Goal: Information Seeking & Learning: Learn about a topic

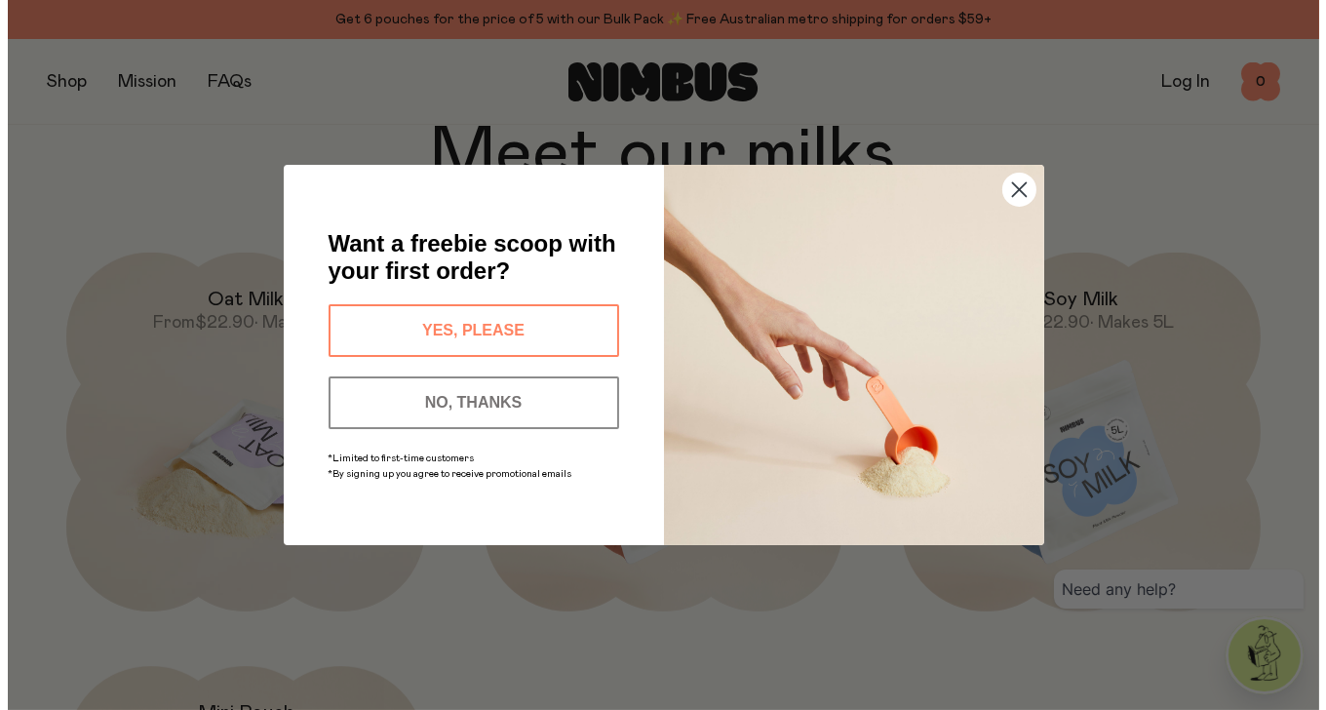
scroll to position [1487, 0]
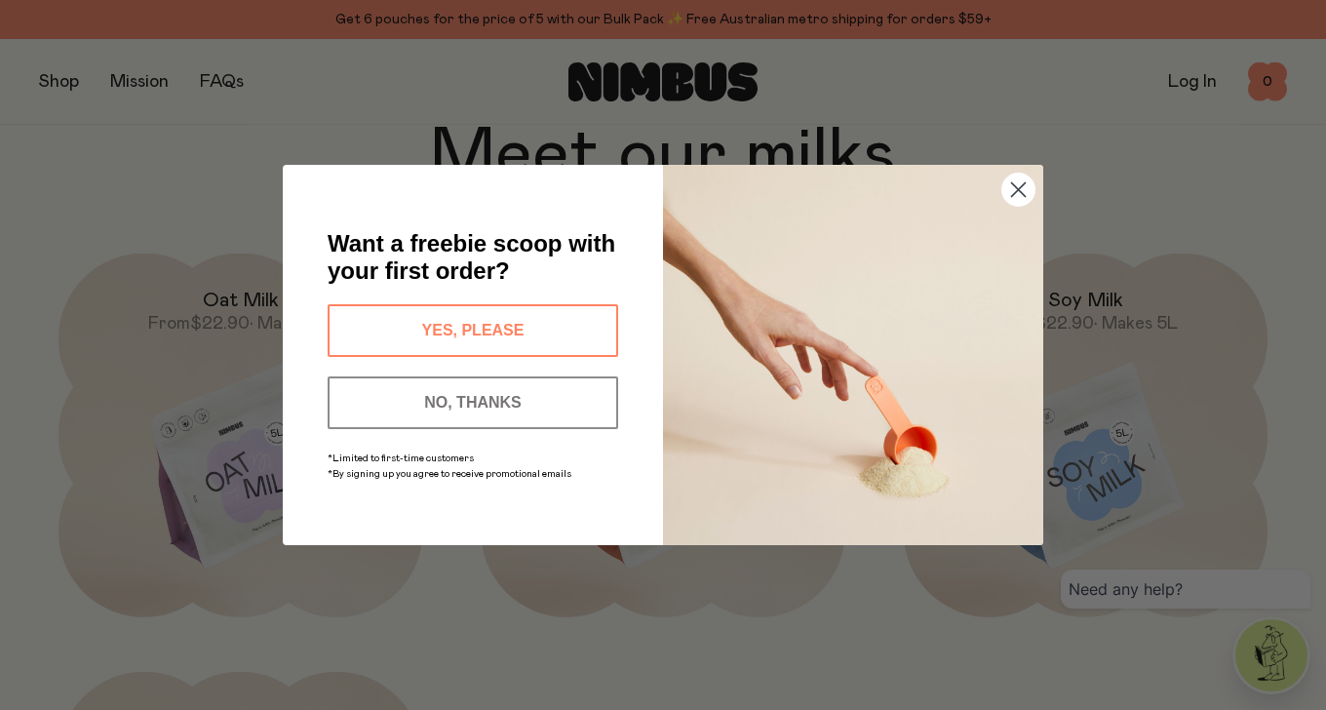
click at [1021, 198] on circle "Close dialog" at bounding box center [1019, 190] width 32 height 32
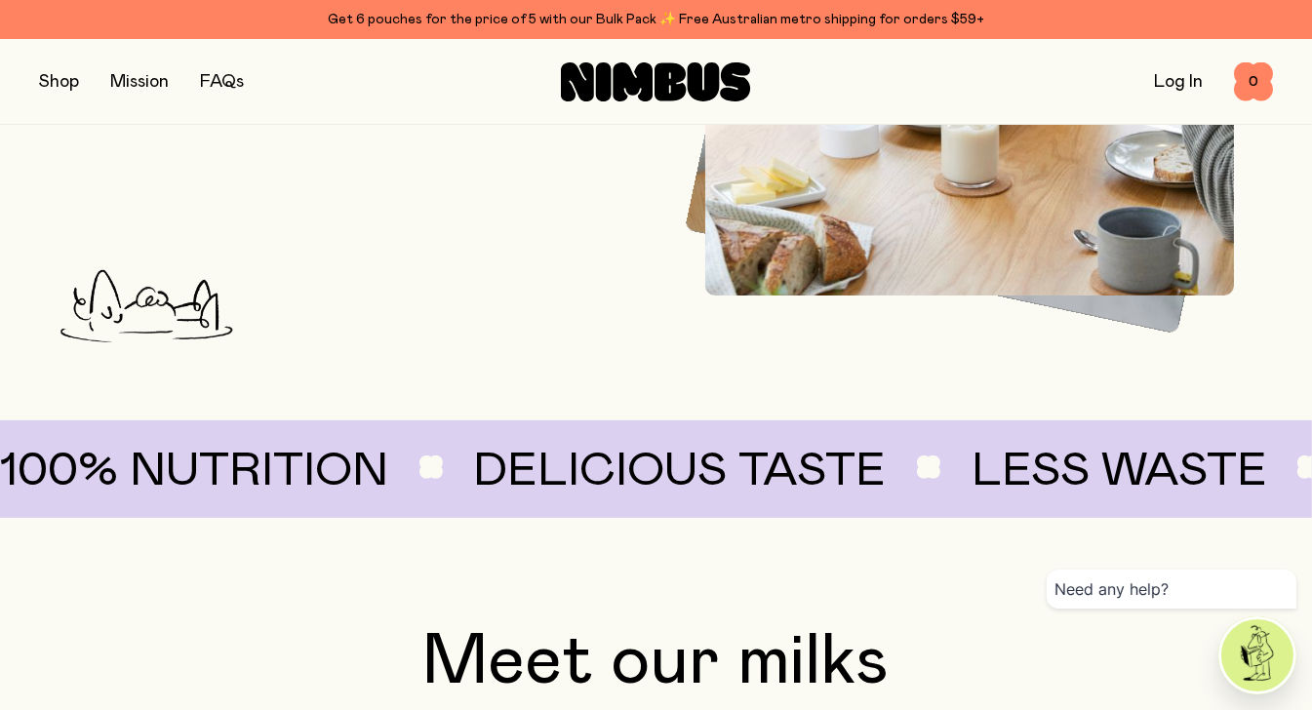
scroll to position [799, 0]
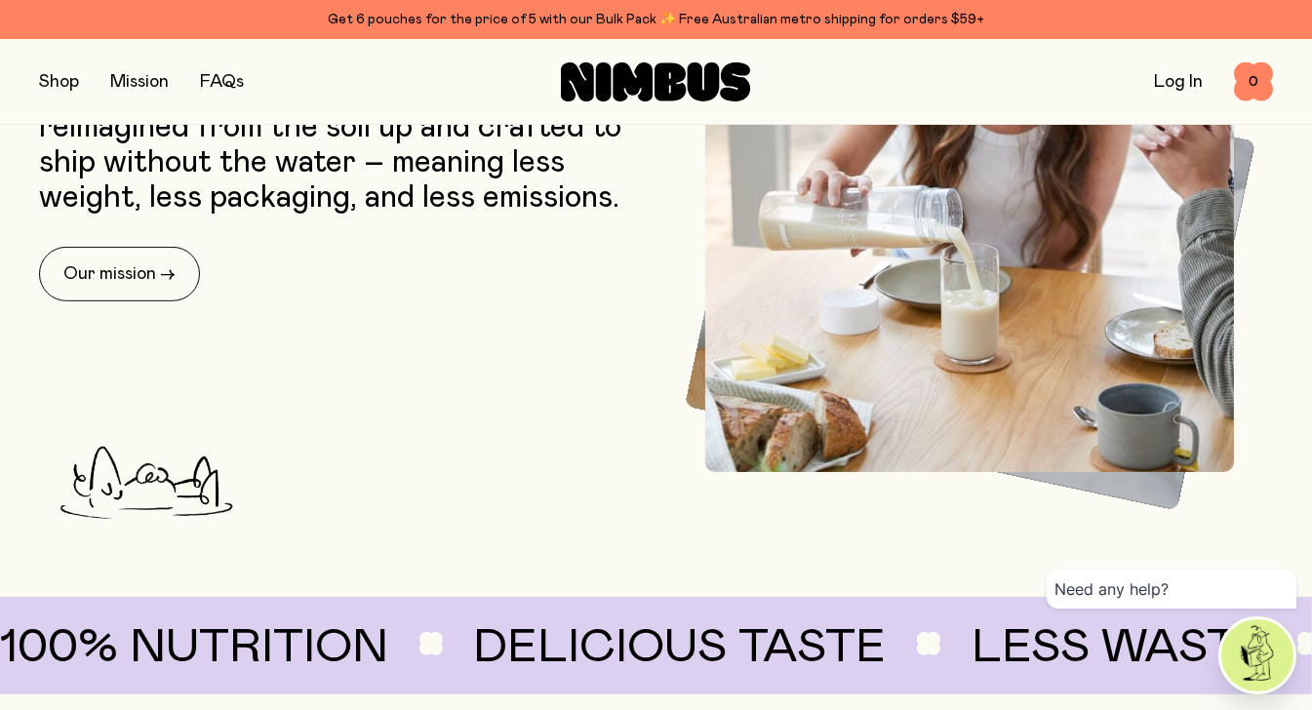
click at [61, 90] on button "button" at bounding box center [59, 81] width 40 height 27
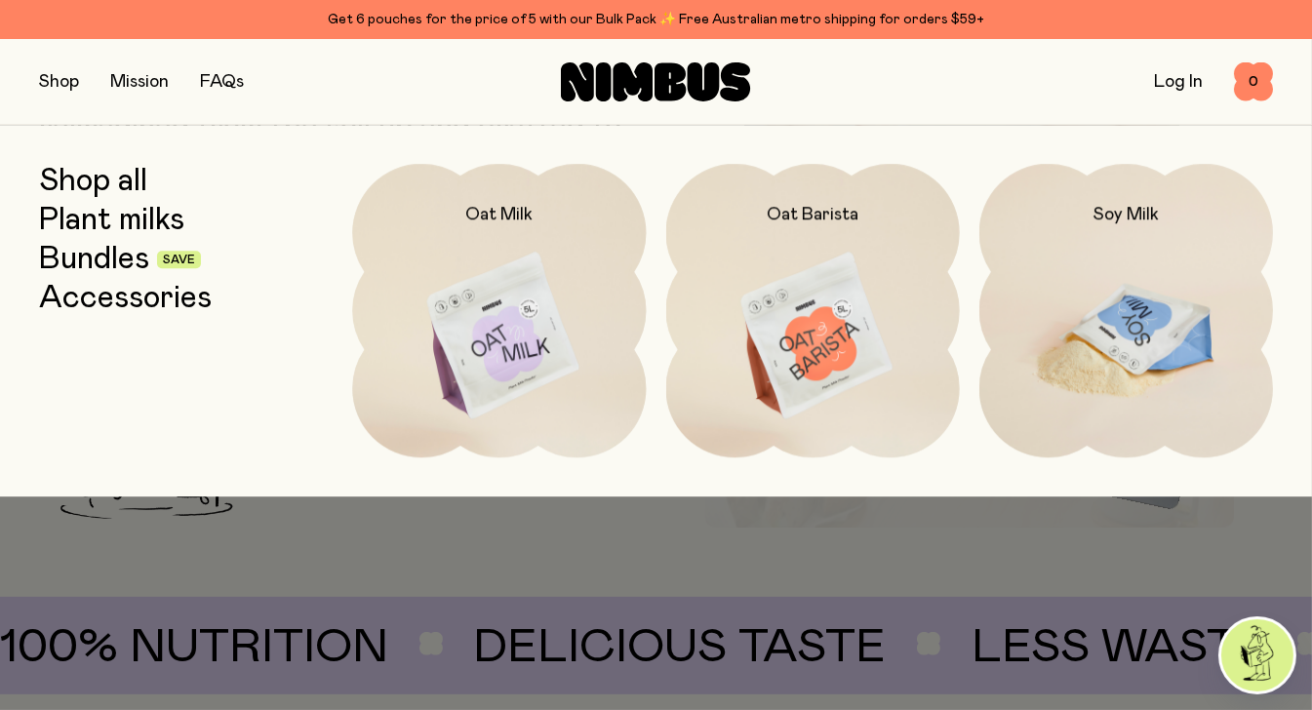
click at [1091, 324] on img at bounding box center [1126, 336] width 294 height 345
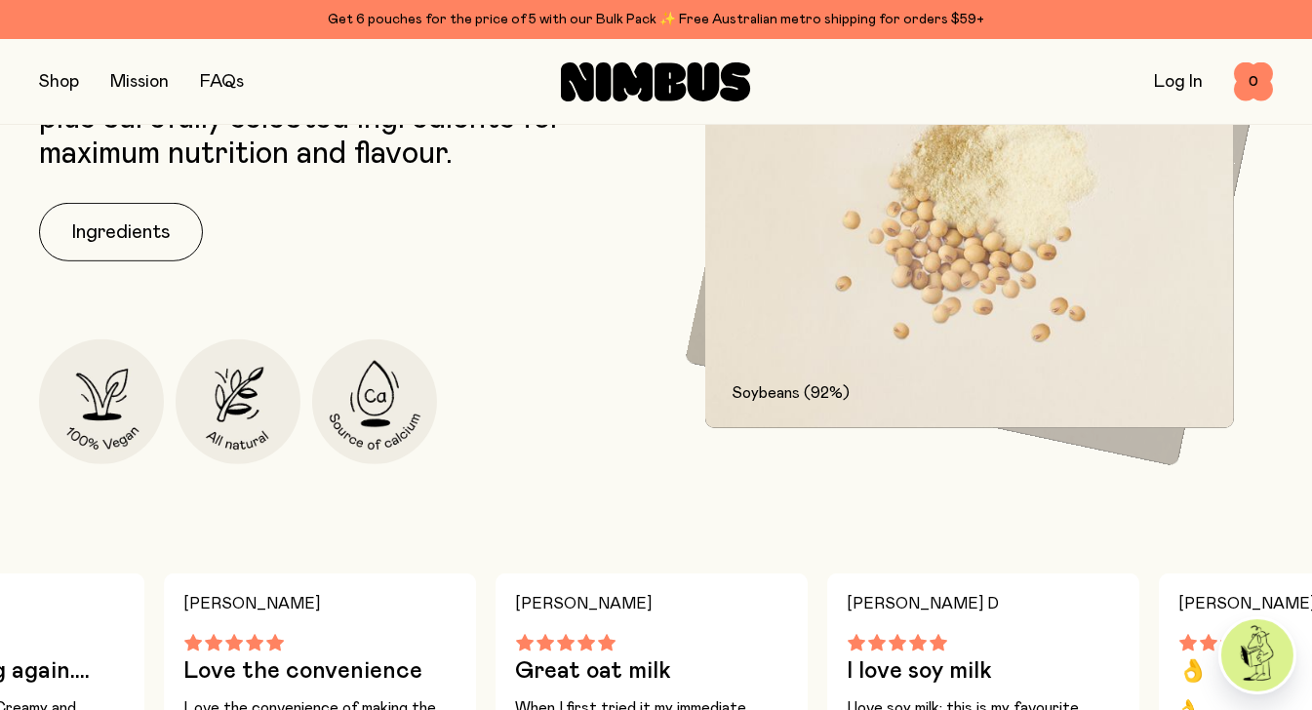
scroll to position [877, 0]
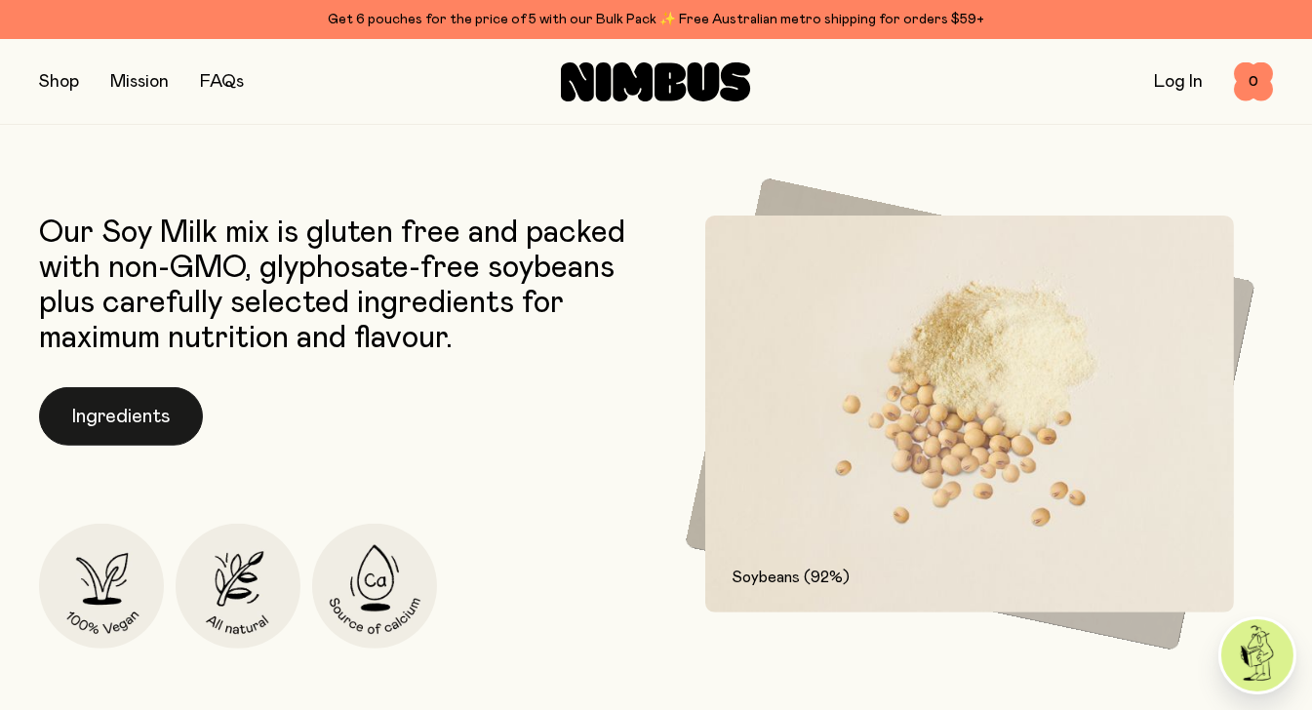
click at [138, 420] on button "Ingredients" at bounding box center [121, 416] width 164 height 59
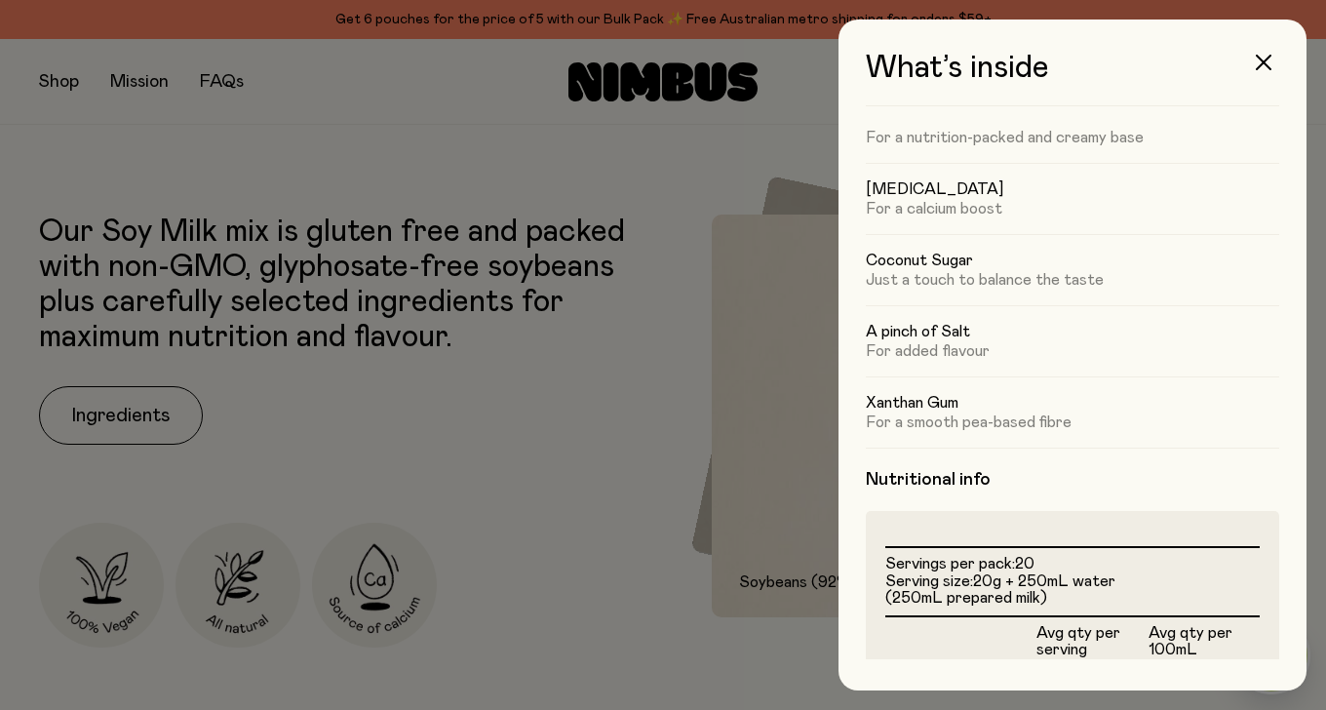
scroll to position [0, 0]
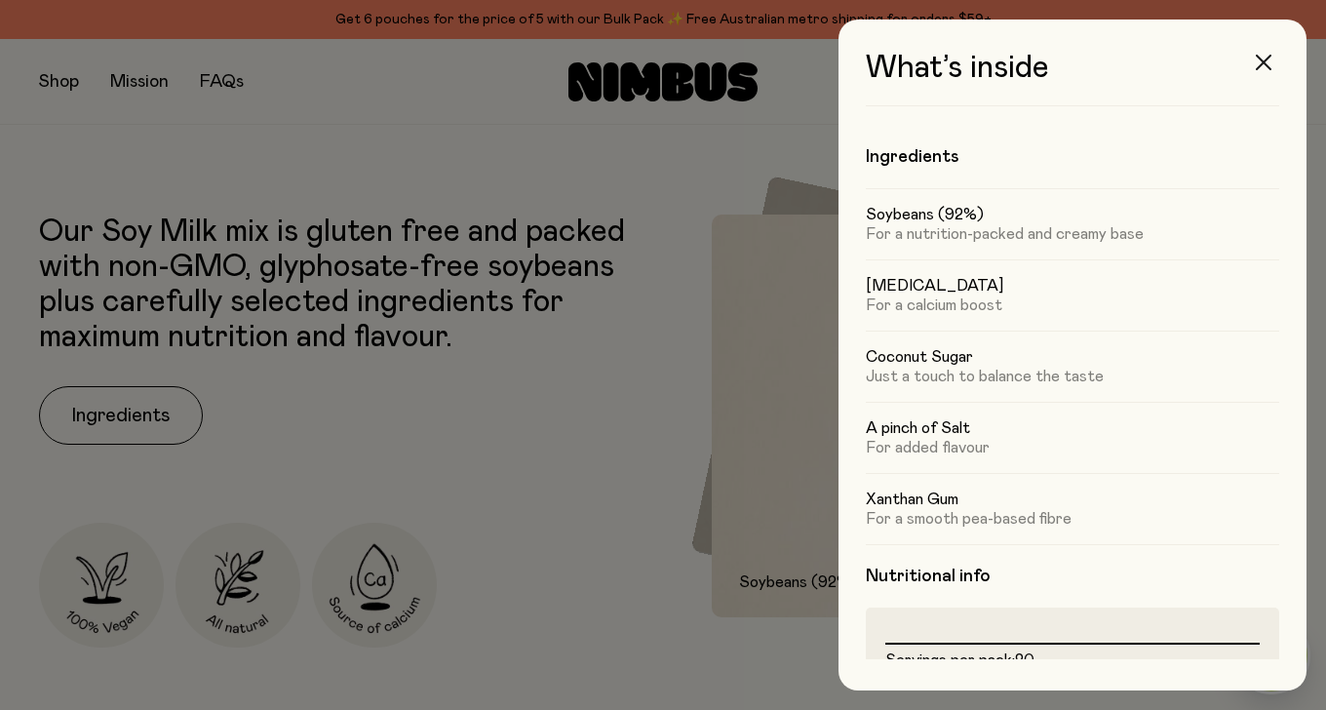
click at [1266, 65] on icon "button" at bounding box center [1264, 63] width 16 height 16
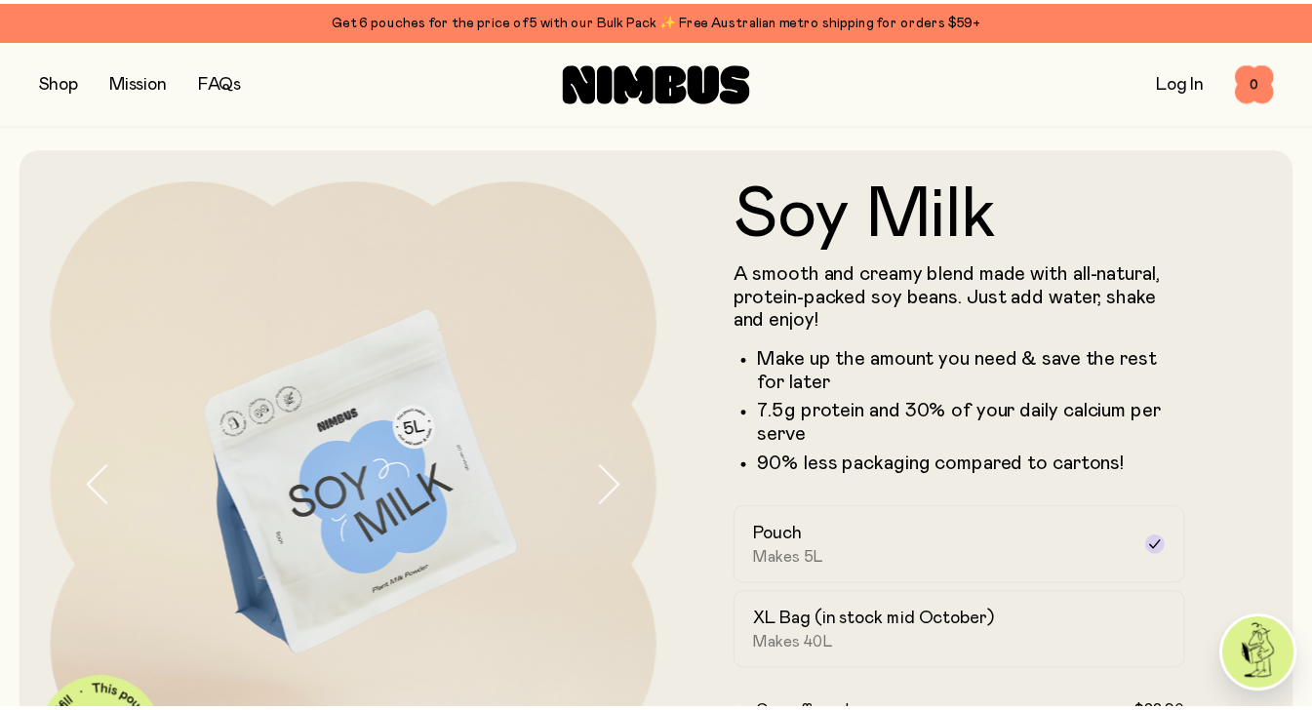
scroll to position [877, 0]
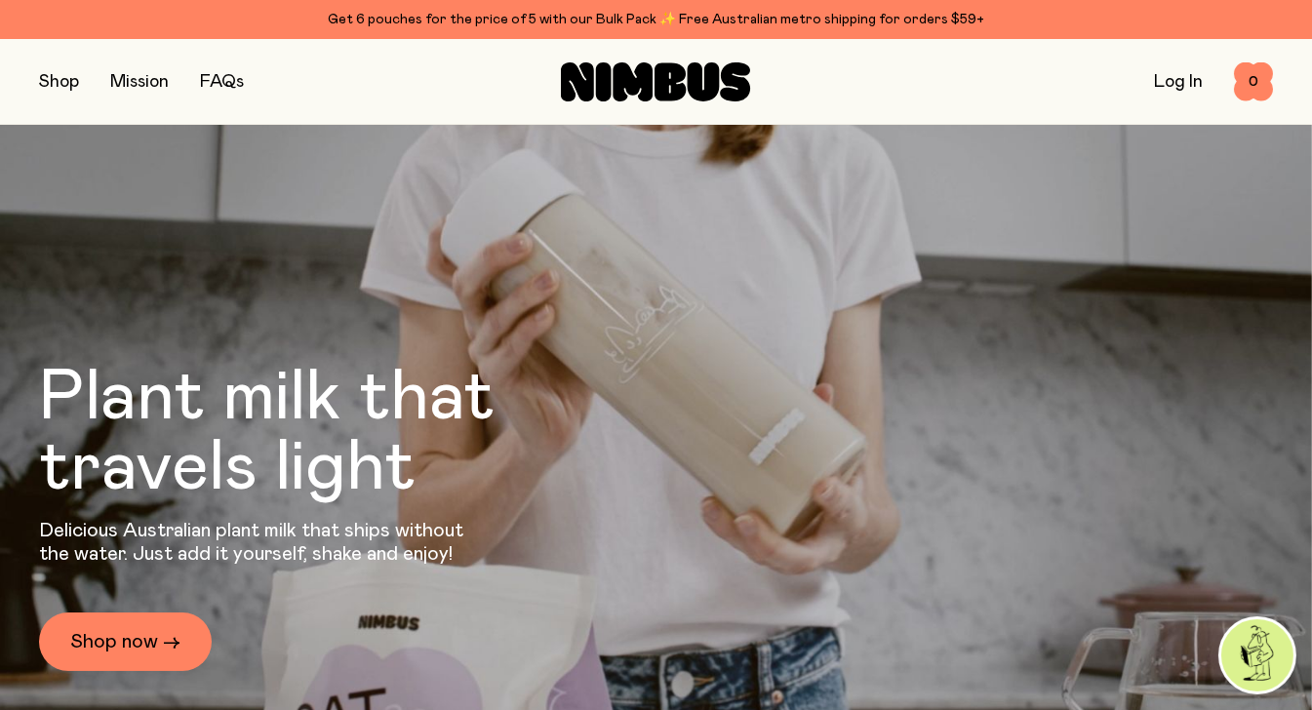
click at [52, 85] on button "button" at bounding box center [59, 81] width 40 height 27
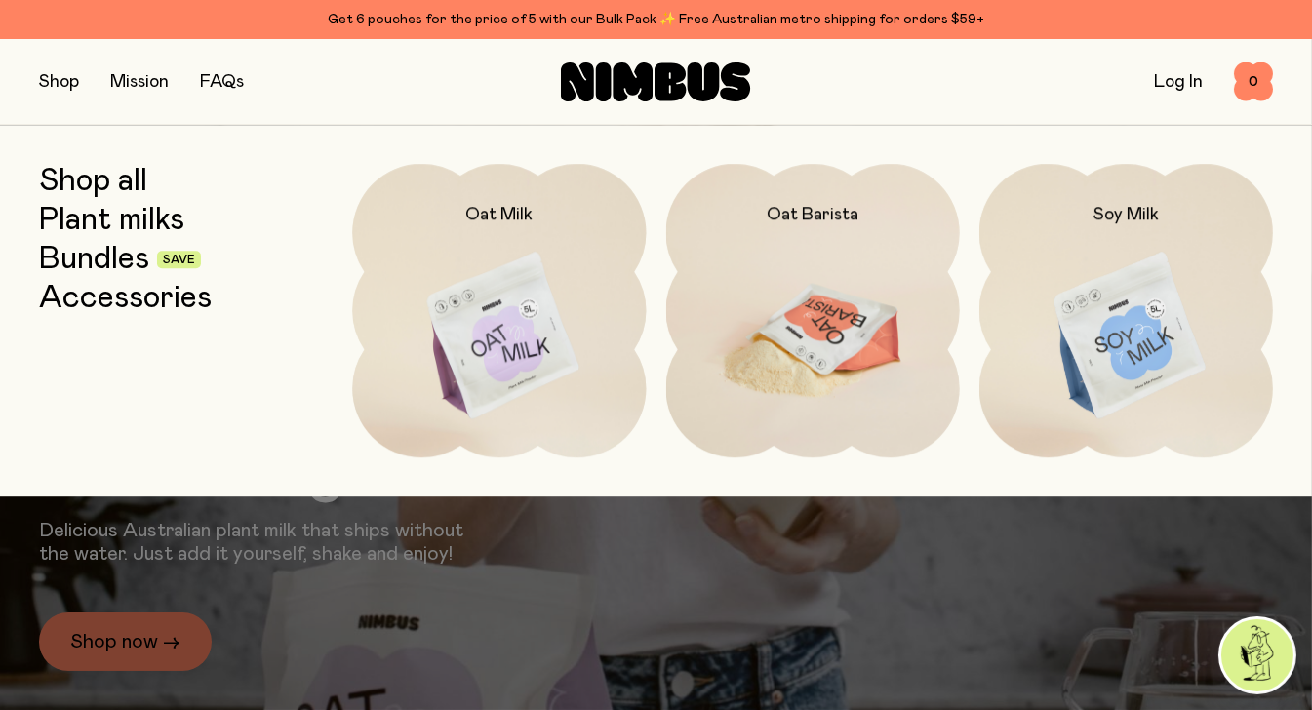
click at [780, 299] on img at bounding box center [813, 336] width 294 height 345
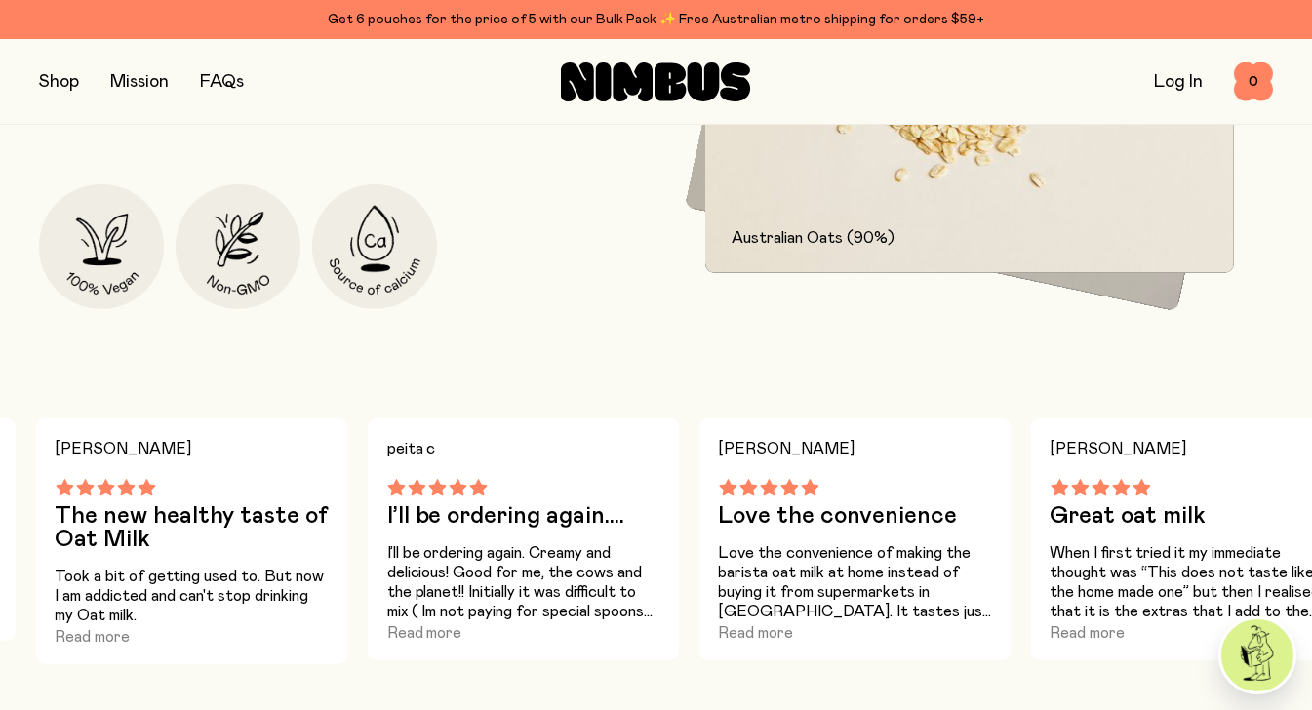
scroll to position [780, 0]
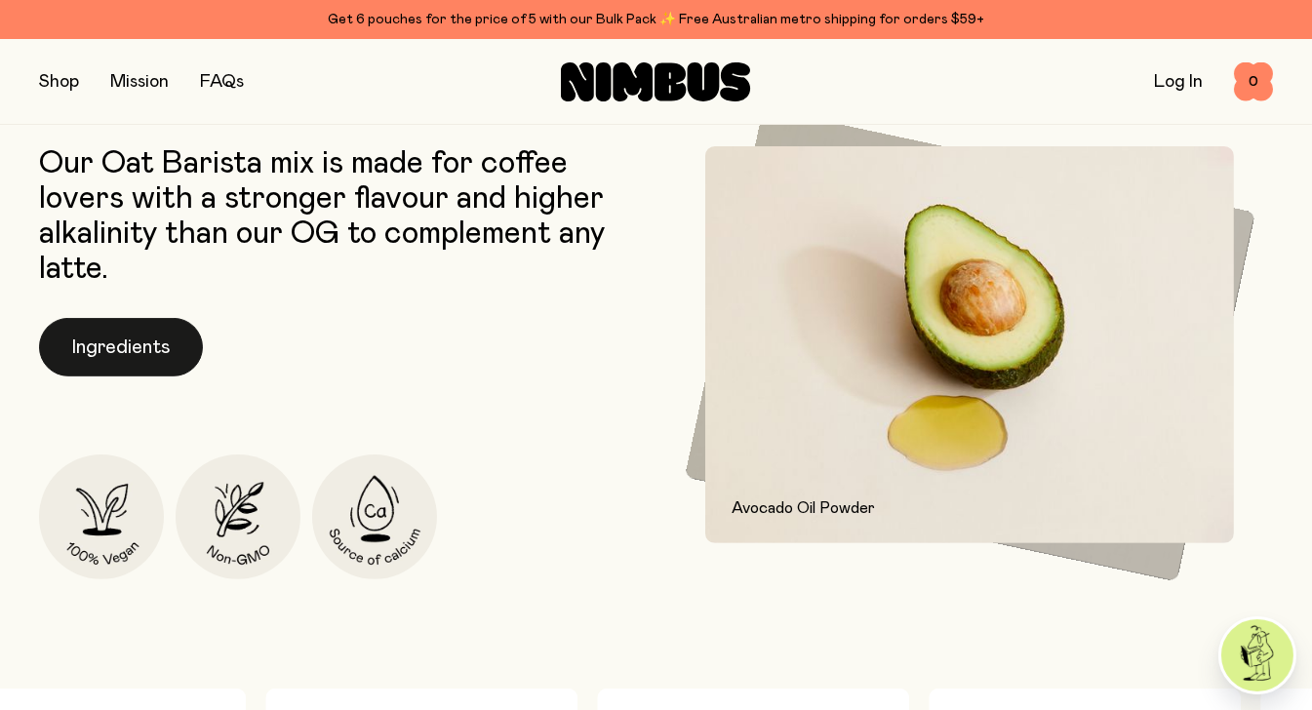
click at [101, 339] on button "Ingredients" at bounding box center [121, 347] width 164 height 59
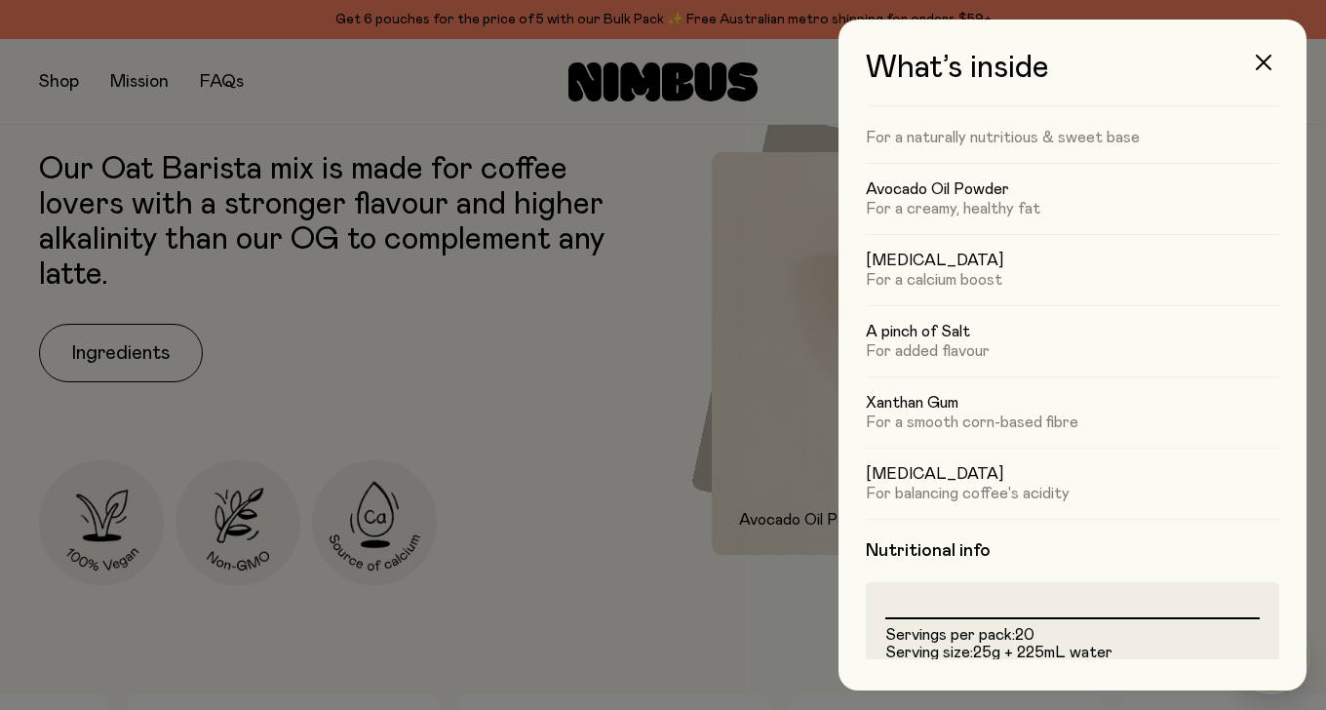
scroll to position [195, 0]
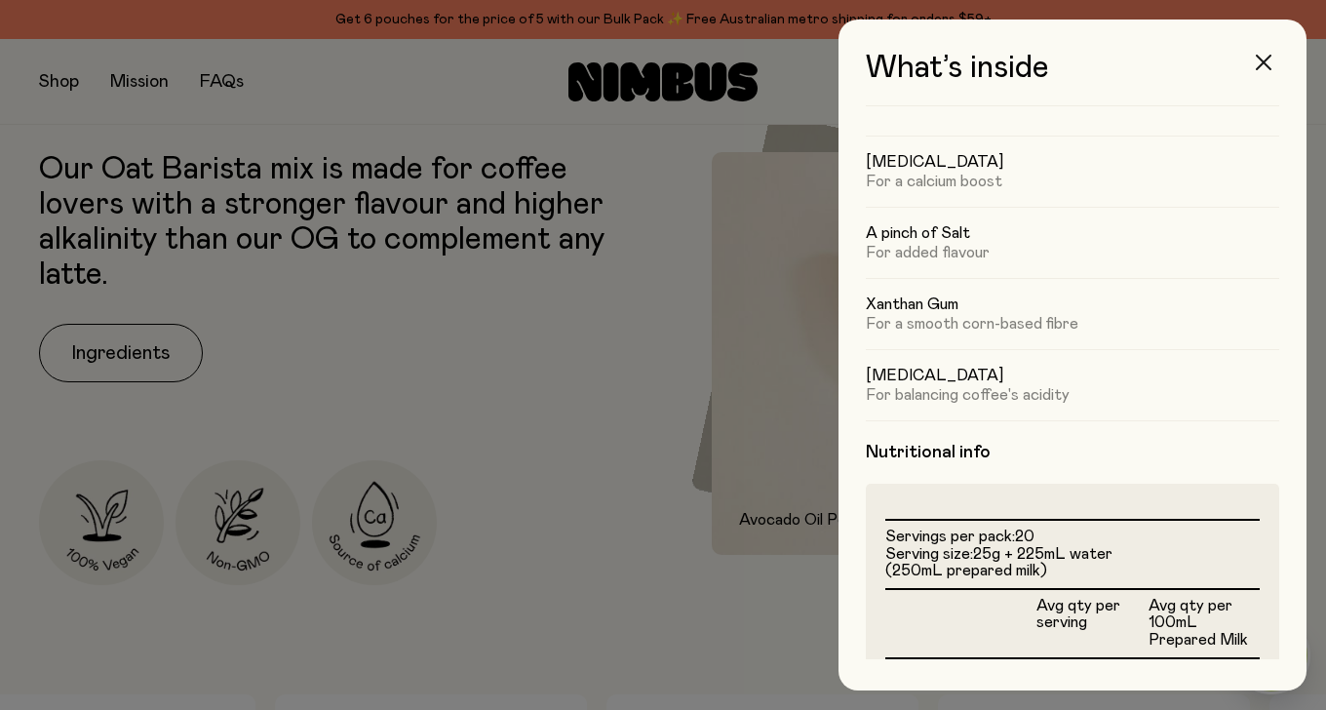
click at [1272, 61] on button "button" at bounding box center [1264, 62] width 47 height 47
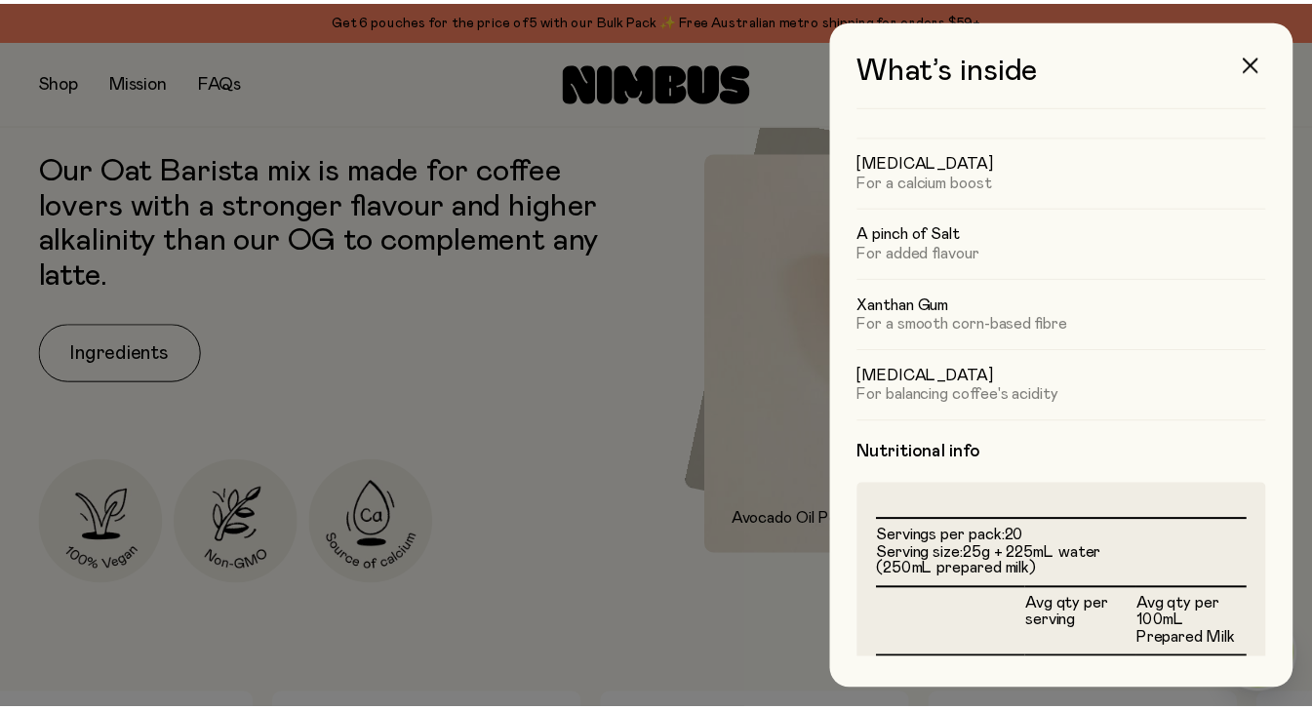
scroll to position [780, 0]
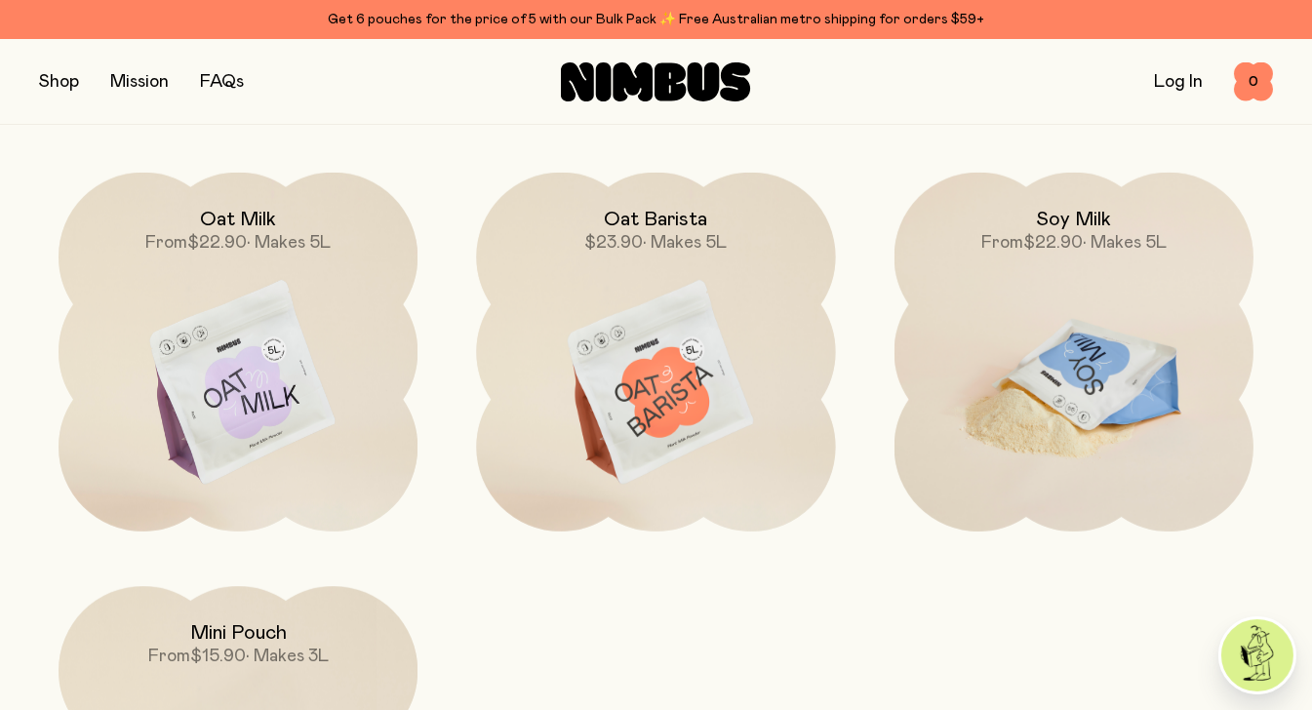
scroll to position [1560, 0]
click at [1031, 371] on img at bounding box center [1073, 386] width 359 height 422
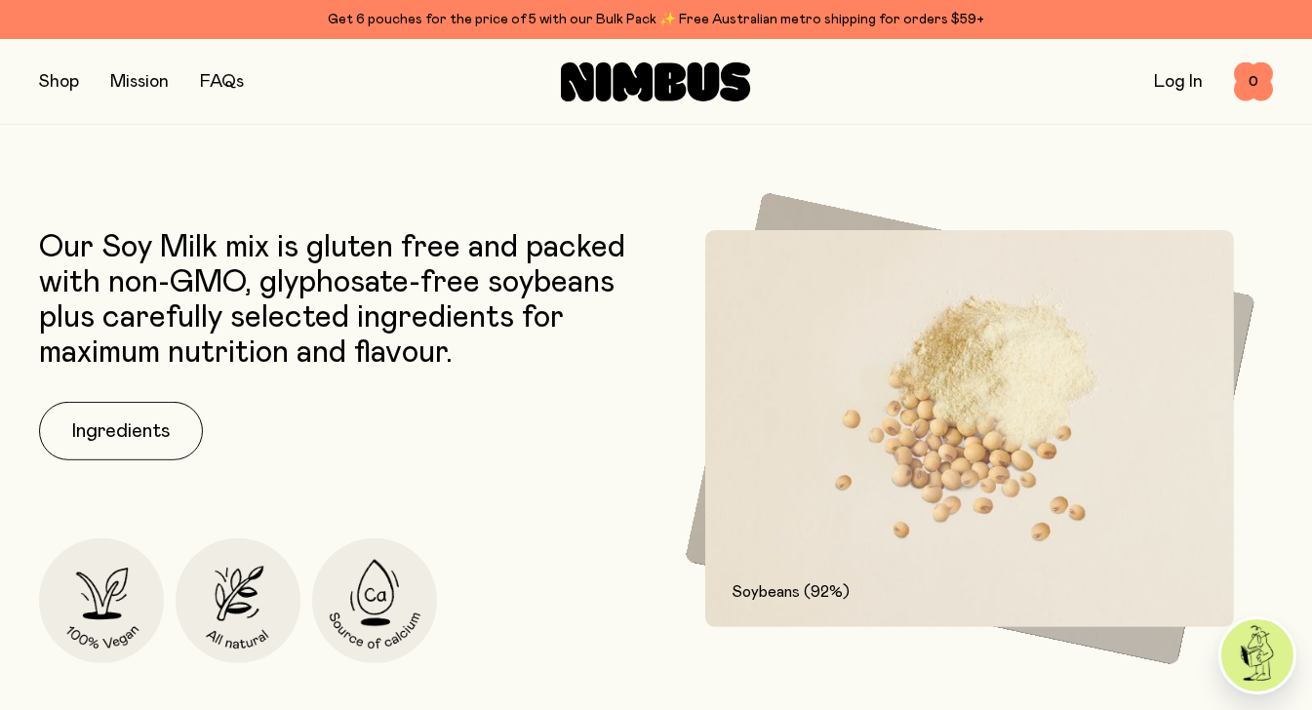
scroll to position [877, 0]
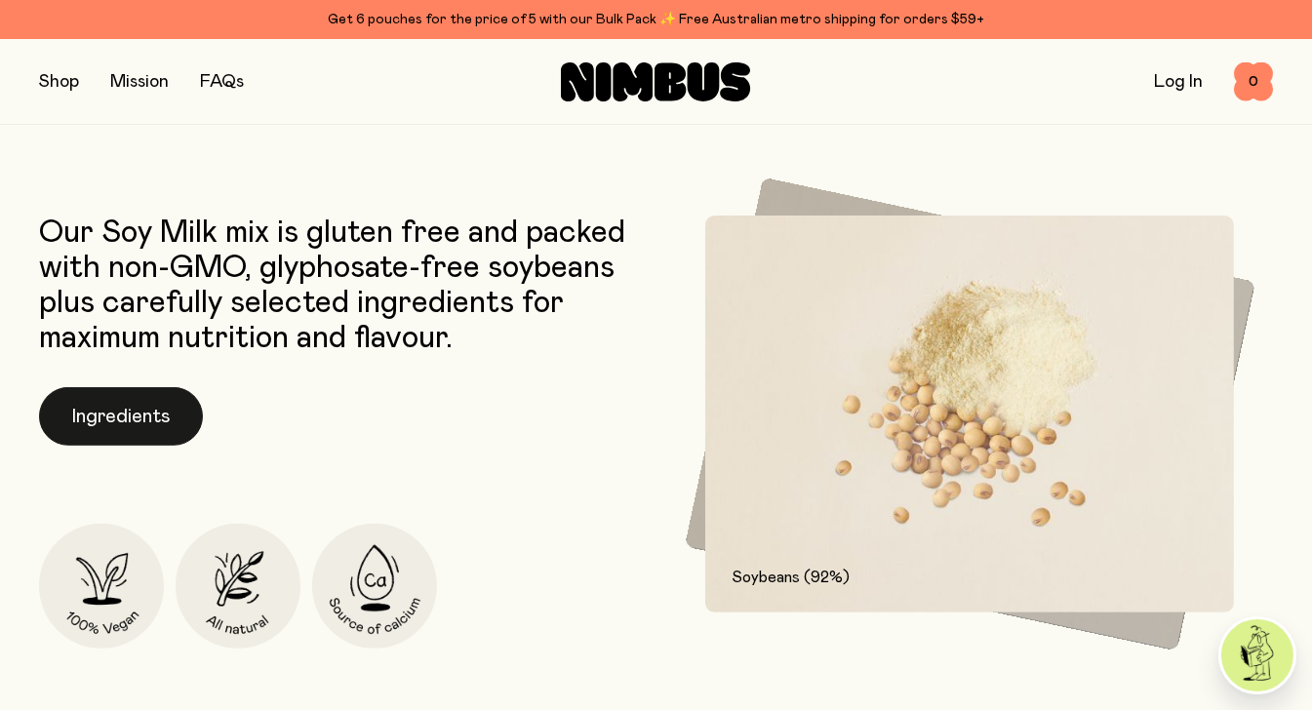
click at [121, 409] on button "Ingredients" at bounding box center [121, 416] width 164 height 59
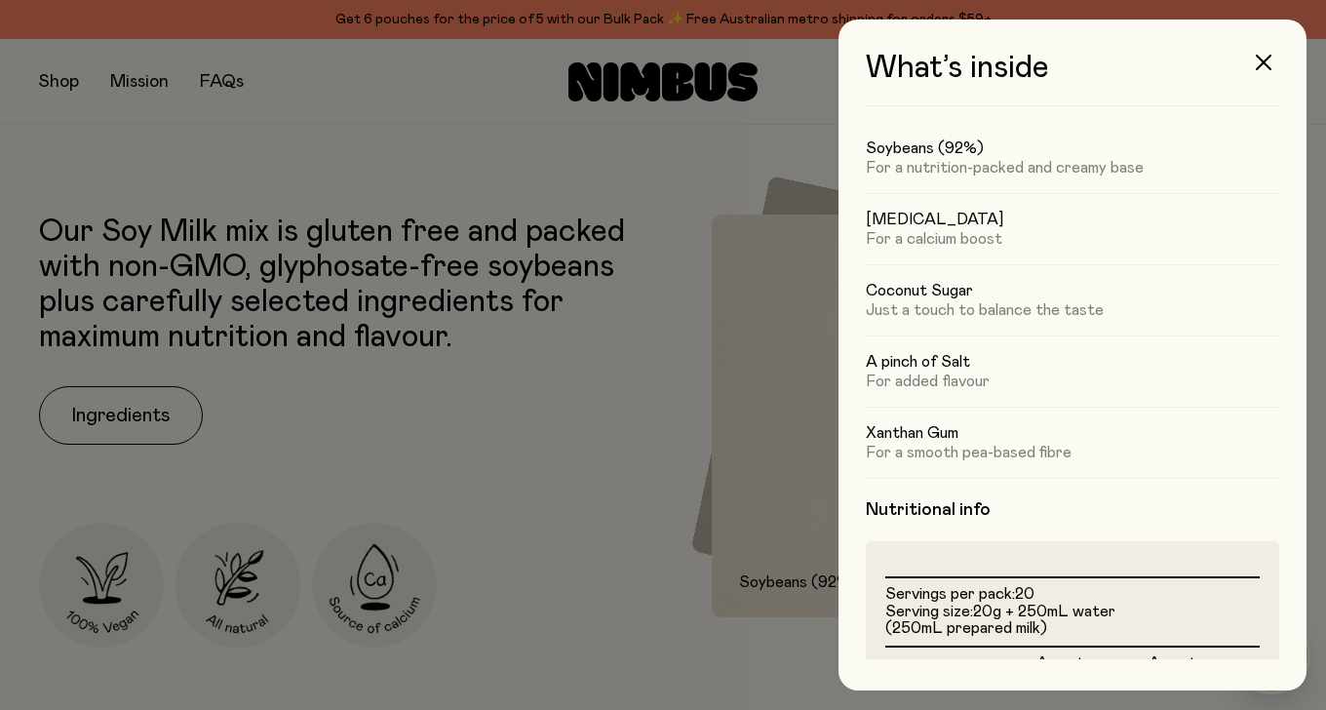
scroll to position [97, 0]
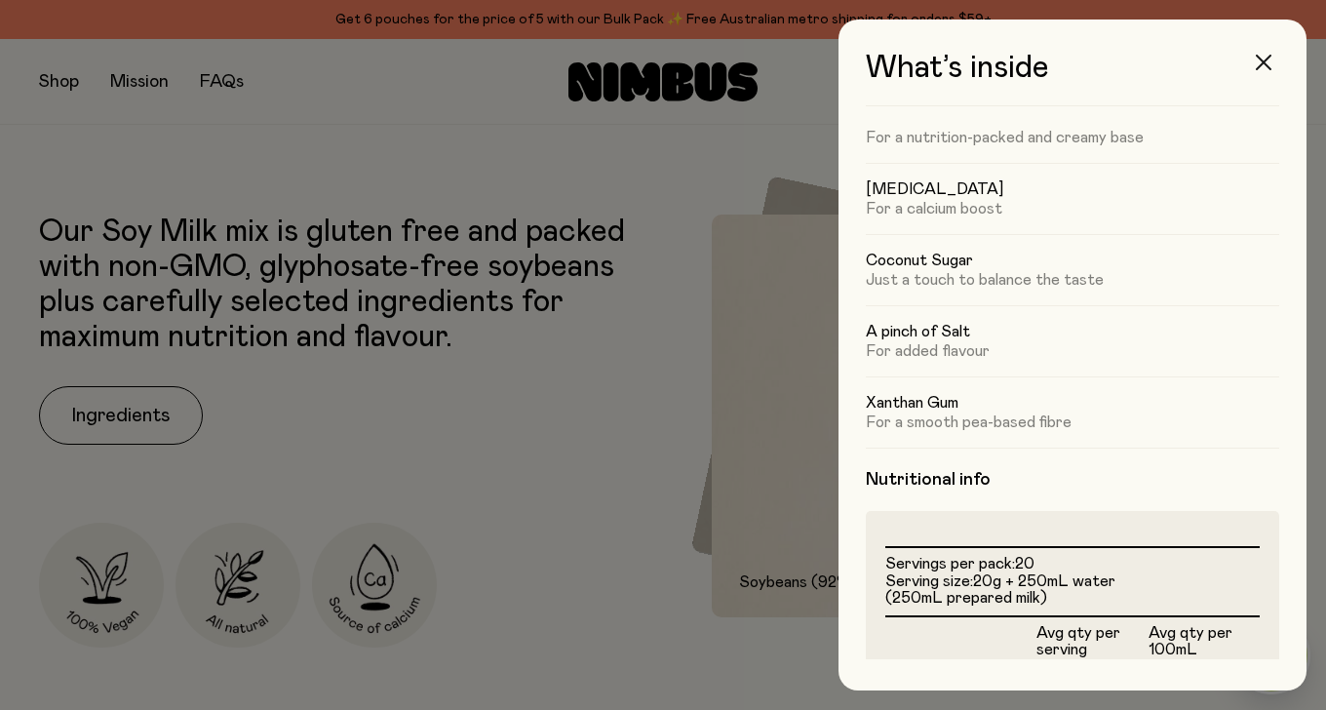
click at [1264, 65] on icon "button" at bounding box center [1264, 63] width 16 height 16
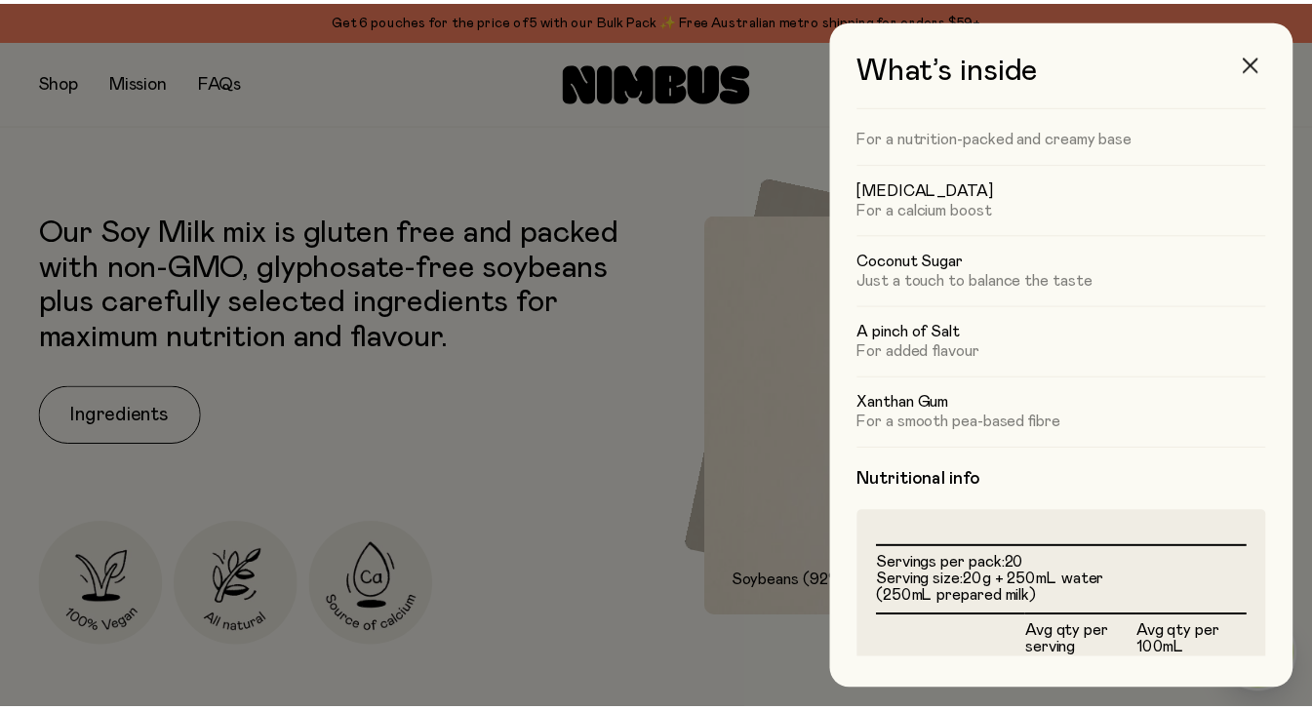
scroll to position [877, 0]
